Goal: Task Accomplishment & Management: Manage account settings

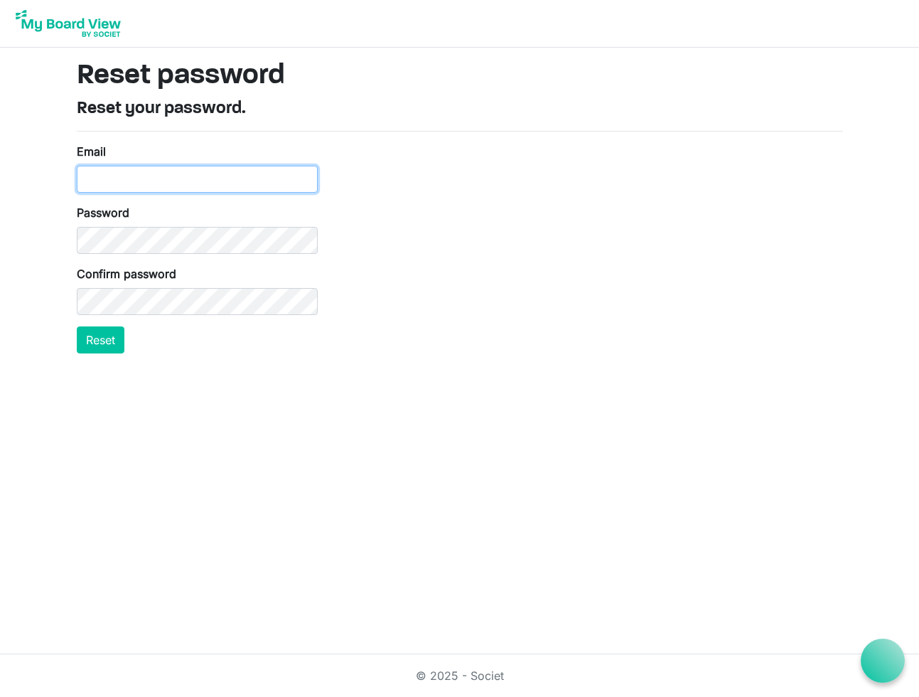
click at [191, 180] on input "Email" at bounding box center [197, 179] width 241 height 27
type input "thornleydj@aol.com"
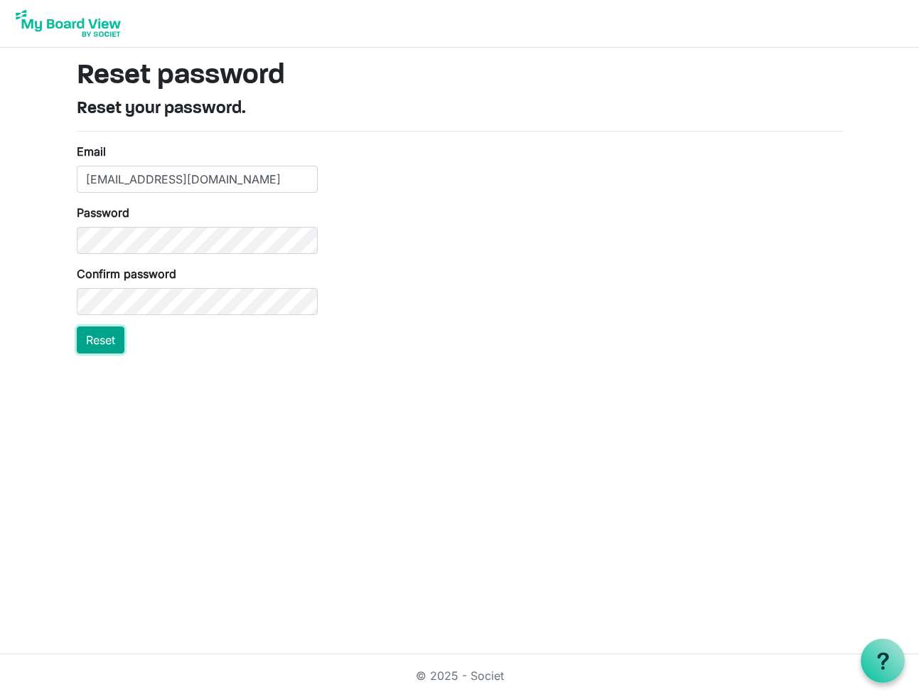
click at [97, 342] on button "Reset" at bounding box center [101, 339] width 48 height 27
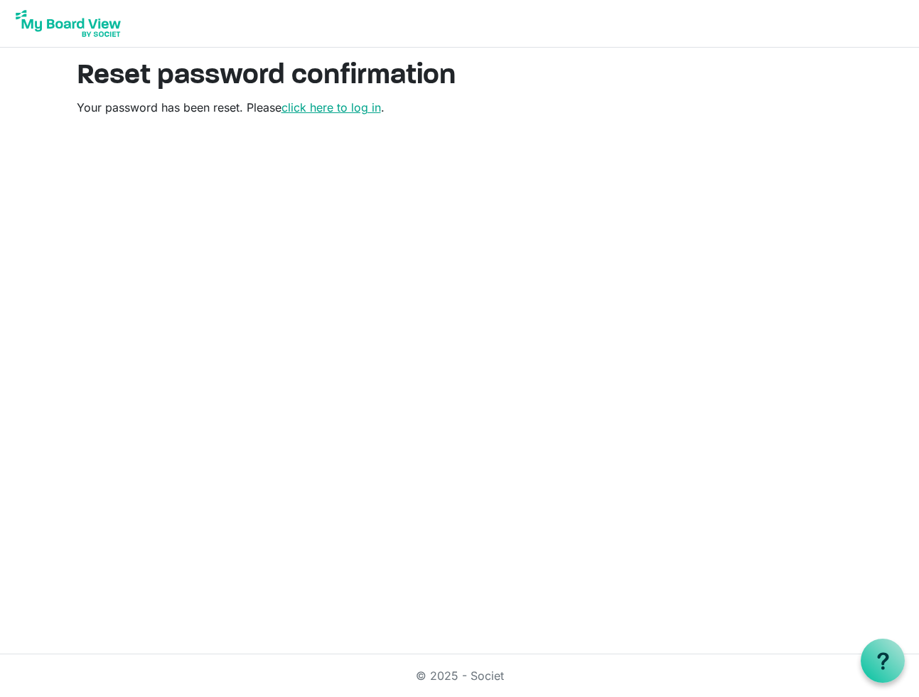
click at [357, 108] on link "click here to log in" at bounding box center [332, 107] width 100 height 14
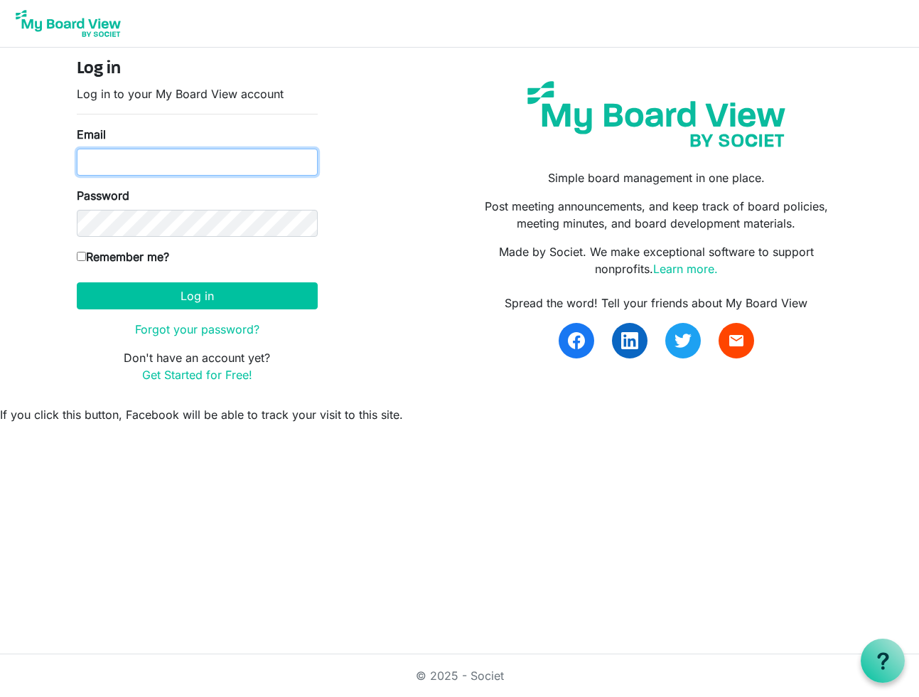
click at [141, 161] on input "Email" at bounding box center [197, 162] width 241 height 27
type input "thornleydj@aol.com"
click at [84, 255] on input "Remember me?" at bounding box center [81, 256] width 9 height 9
checkbox input "true"
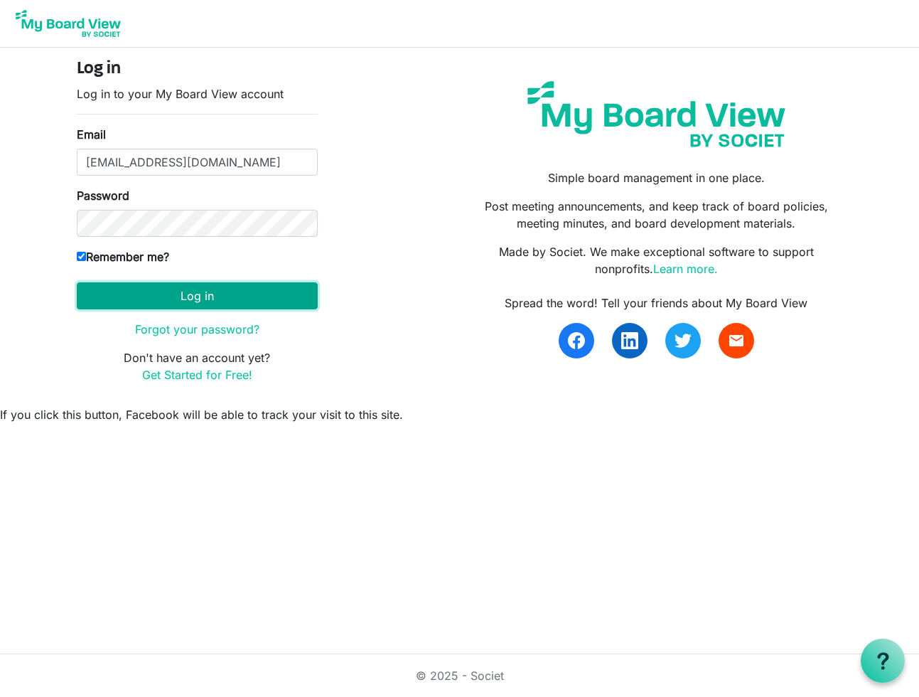
click at [191, 298] on button "Log in" at bounding box center [197, 295] width 241 height 27
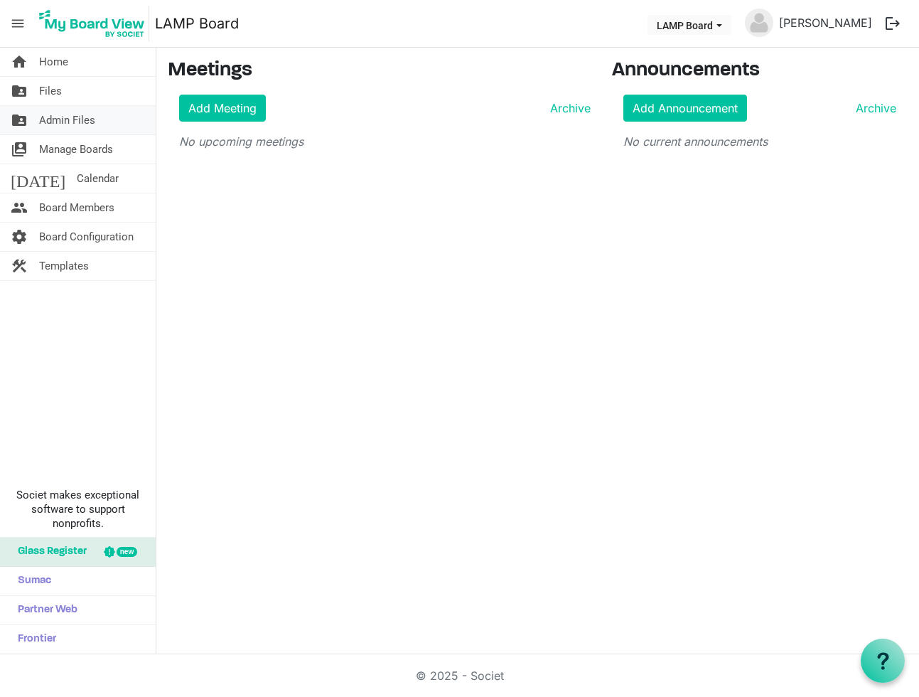
click at [60, 116] on span "Admin Files" at bounding box center [67, 120] width 56 height 28
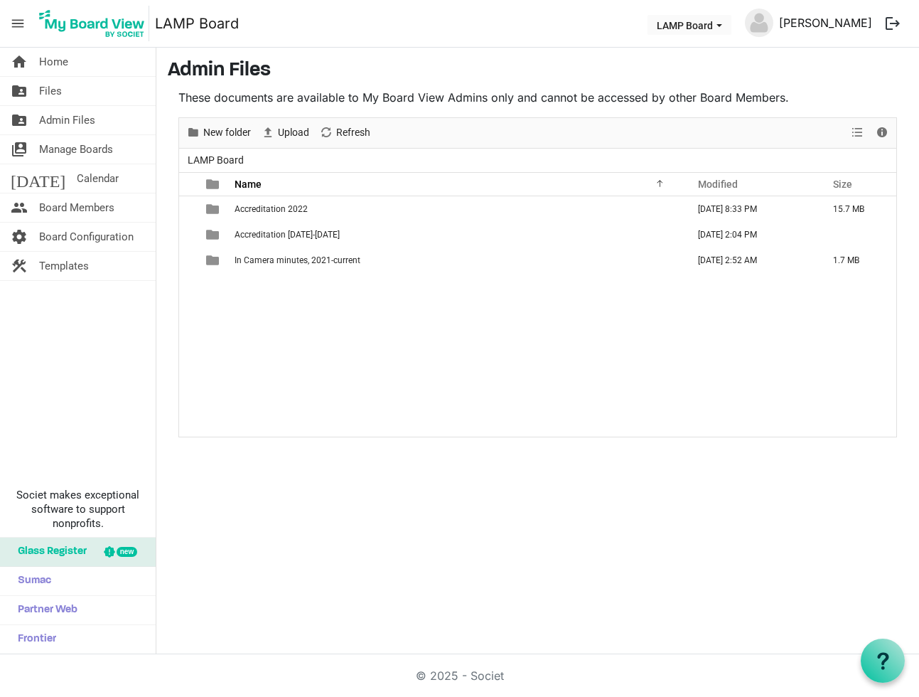
click at [844, 23] on link "[PERSON_NAME]" at bounding box center [825, 23] width 105 height 28
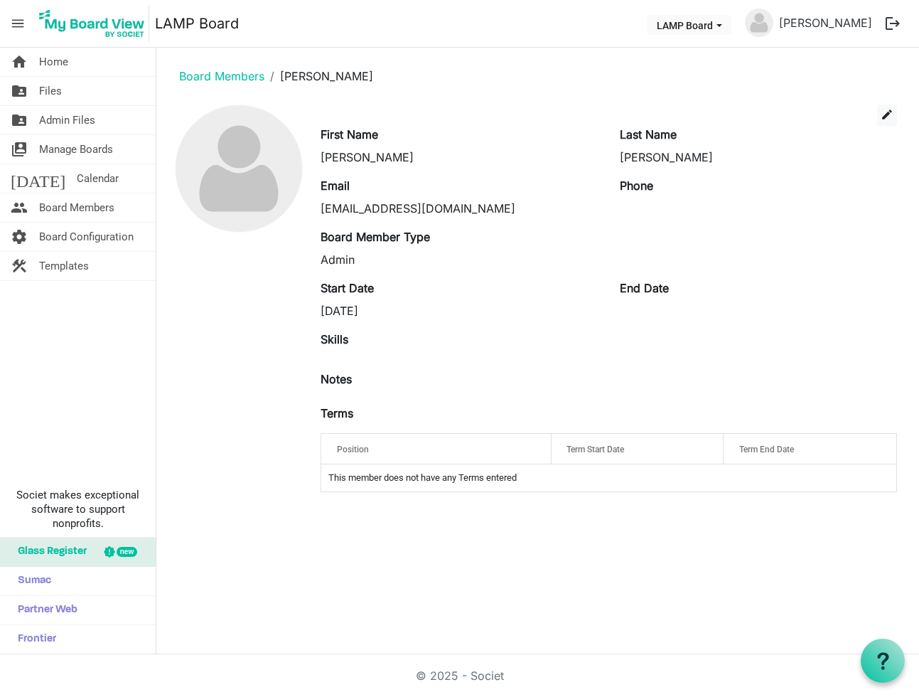
click at [772, 25] on img at bounding box center [759, 23] width 28 height 28
click at [886, 20] on button "logout" at bounding box center [893, 24] width 30 height 30
